Goal: Transaction & Acquisition: Purchase product/service

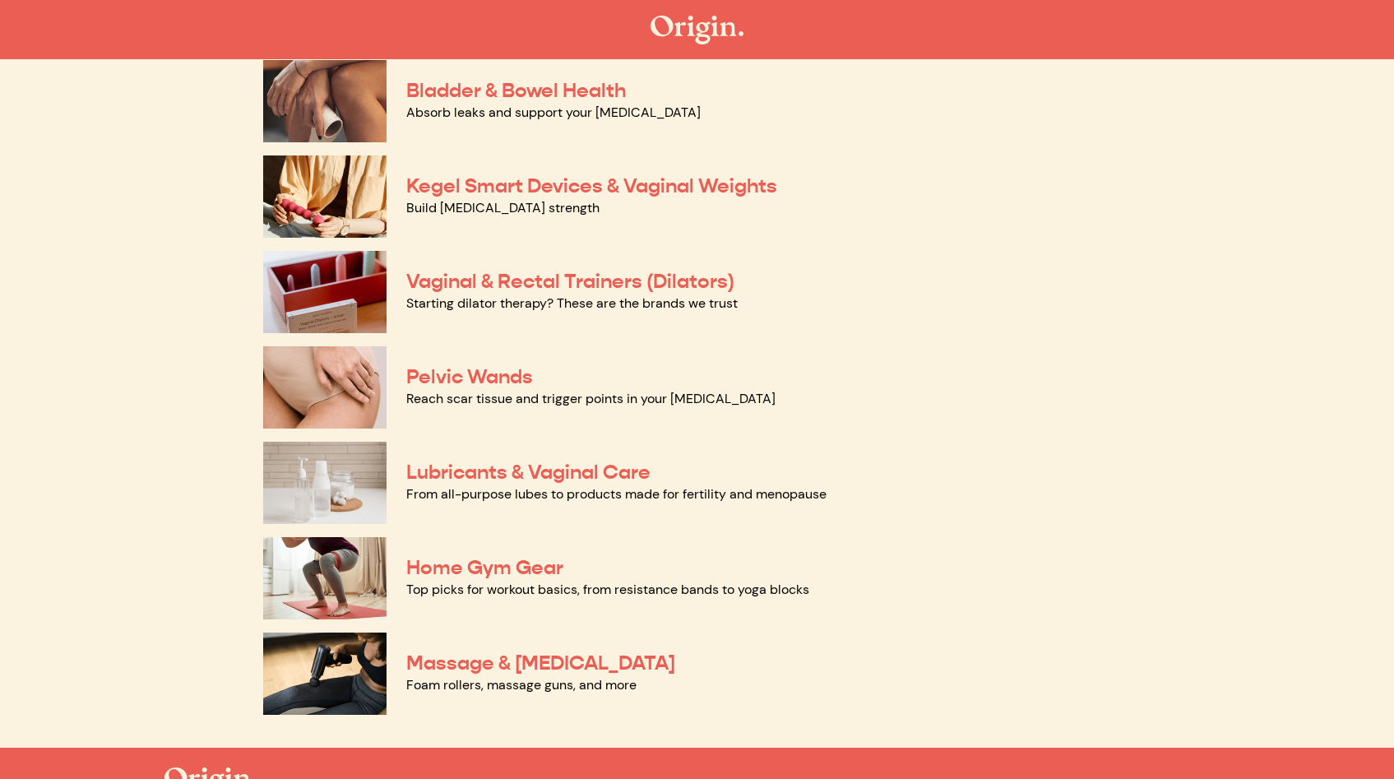
scroll to position [559, 0]
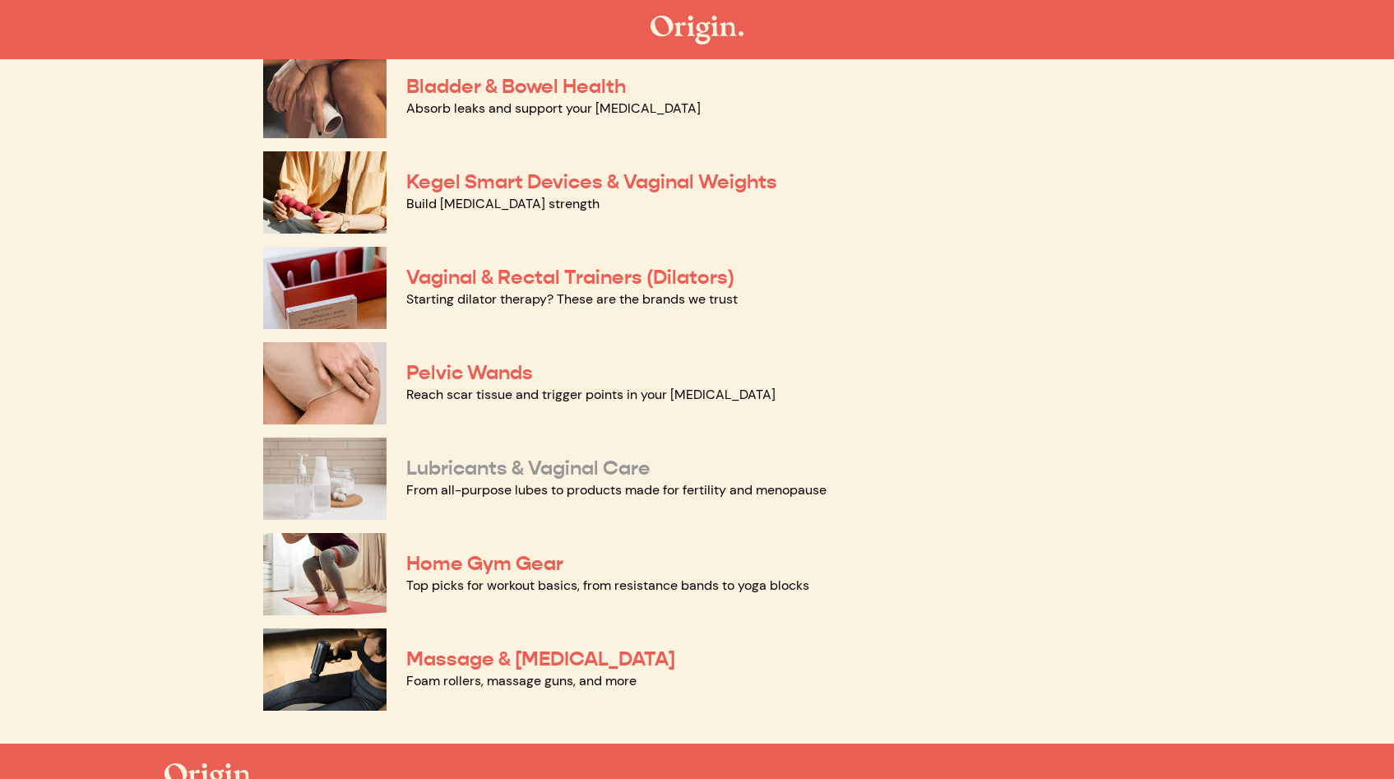
click at [509, 471] on link "Lubricants & Vaginal Care" at bounding box center [528, 468] width 244 height 25
